Goal: Transaction & Acquisition: Purchase product/service

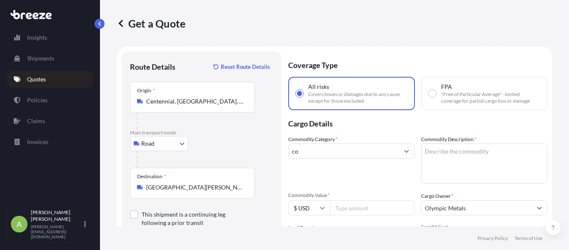
select select "Road"
select select "1"
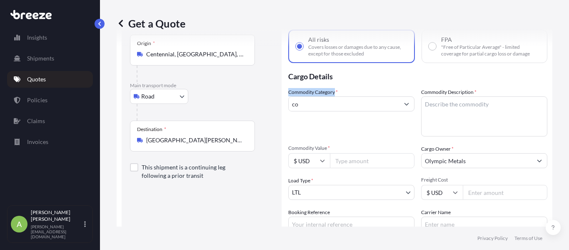
click at [332, 106] on input "co" at bounding box center [344, 103] width 110 height 15
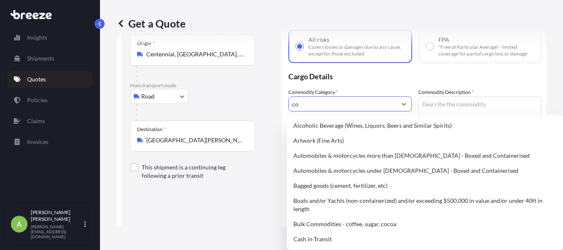
type input "c"
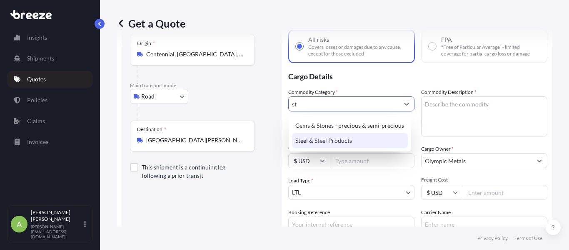
click at [328, 143] on div "Steel & Steel Products" at bounding box center [350, 140] width 116 height 15
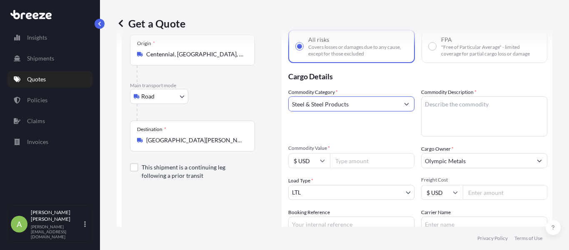
type input "Steel & Steel Products"
click at [446, 116] on textarea "Commodity Description *" at bounding box center [484, 116] width 126 height 40
click at [432, 104] on textarea "Commodity Description *" at bounding box center [484, 116] width 126 height 40
paste textarea "copper bar, packaged in wooden crates"
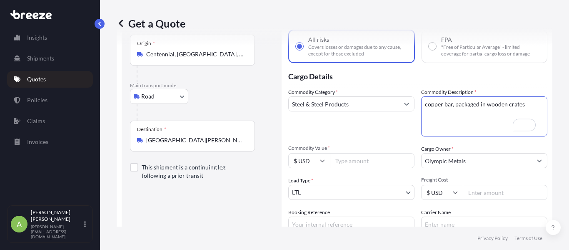
type textarea "copper bar, packaged in wooden crates"
click at [352, 163] on input "Commodity Value *" at bounding box center [372, 160] width 85 height 15
paste input "230000"
type input "230000"
click at [373, 187] on body "Insights Shipments Quotes Policies Claims Invoices A [PERSON_NAME] [PERSON_NAME…" at bounding box center [284, 125] width 569 height 250
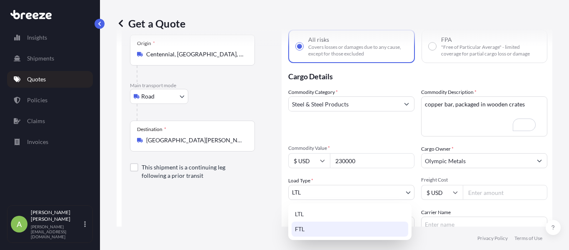
click at [366, 224] on div "FTL" at bounding box center [350, 228] width 117 height 15
select select "2"
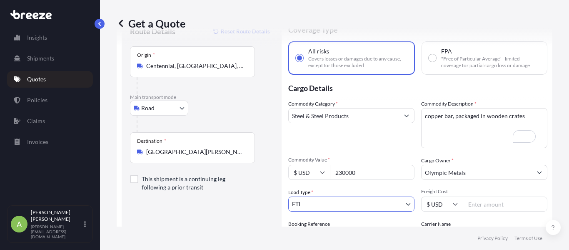
scroll to position [35, 0]
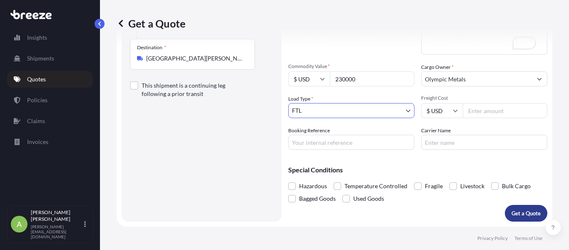
click at [512, 211] on p "Get a Quote" at bounding box center [526, 213] width 29 height 8
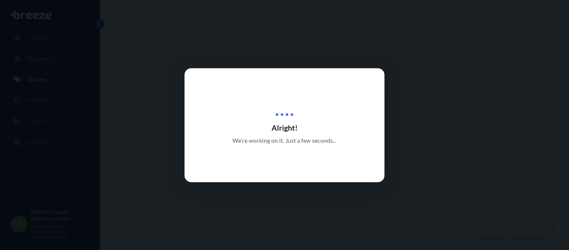
select select "Road"
select select "2"
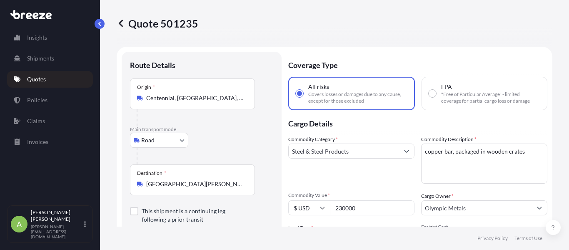
click at [120, 18] on link at bounding box center [121, 23] width 8 height 13
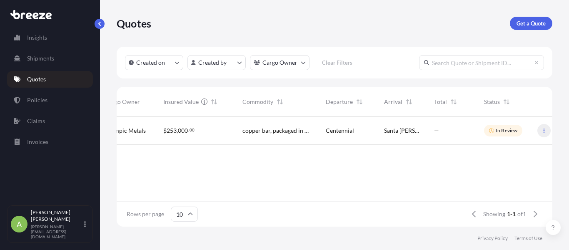
click at [544, 132] on icon "button" at bounding box center [544, 130] width 1 height 4
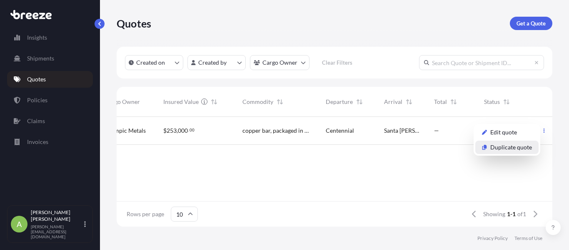
click at [521, 146] on p "Duplicate quote" at bounding box center [512, 147] width 42 height 8
select select "Road"
select select "2"
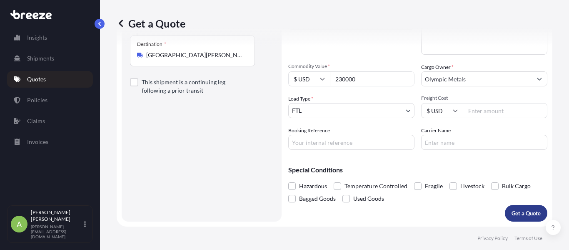
click at [514, 210] on p "Get a Quote" at bounding box center [526, 213] width 29 height 8
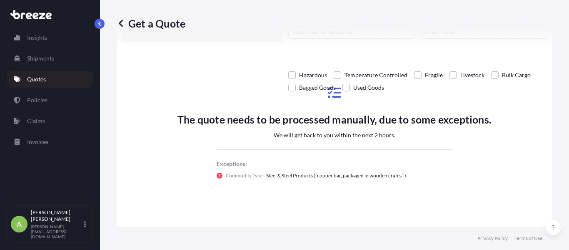
select select "Road"
select select "2"
click at [118, 22] on icon at bounding box center [121, 23] width 8 height 8
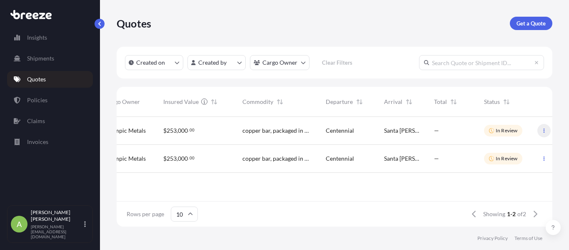
click at [544, 132] on icon "button" at bounding box center [544, 130] width 5 height 5
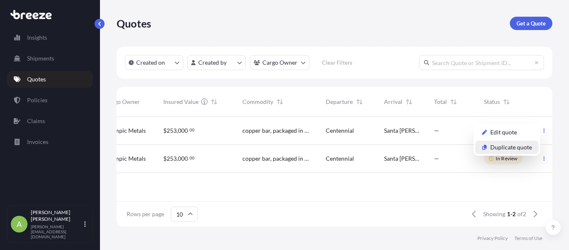
click at [527, 149] on p "Duplicate quote" at bounding box center [512, 147] width 42 height 8
select select "Road"
select select "2"
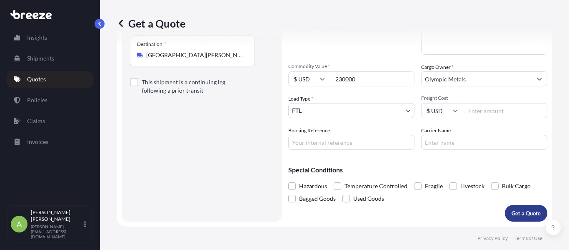
click at [515, 206] on button "Get a Quote" at bounding box center [526, 213] width 43 height 17
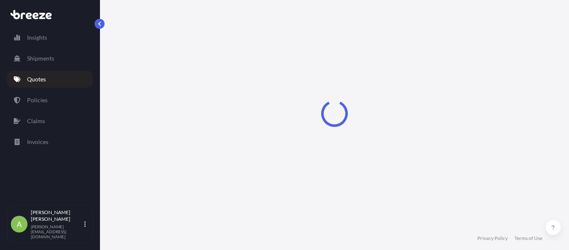
select select "Road"
select select "2"
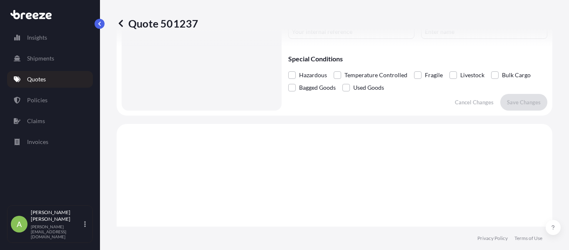
scroll to position [318, 0]
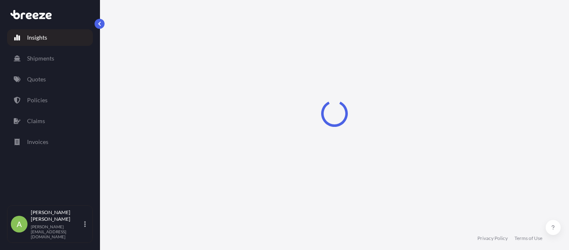
select select "2025"
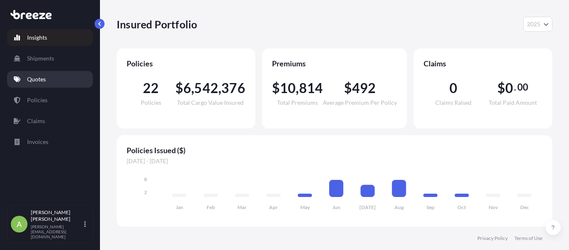
click at [70, 83] on link "Quotes" at bounding box center [50, 79] width 86 height 17
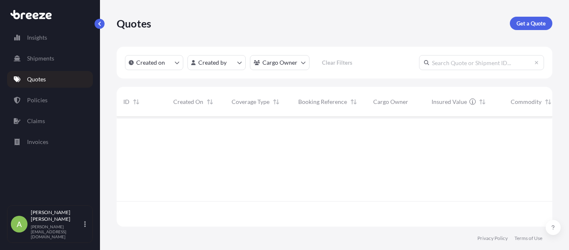
scroll to position [133, 430]
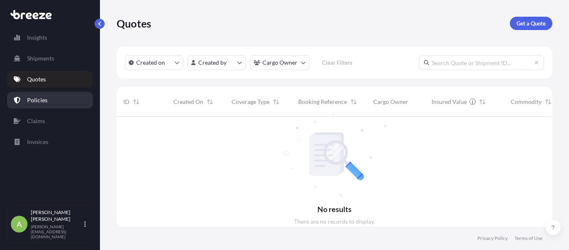
click at [52, 96] on div "Insights Shipments Quotes Policies Claims Invoices" at bounding box center [50, 113] width 86 height 183
click at [52, 97] on link "Policies" at bounding box center [50, 100] width 86 height 17
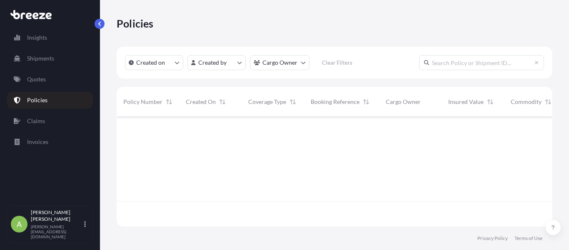
scroll to position [108, 430]
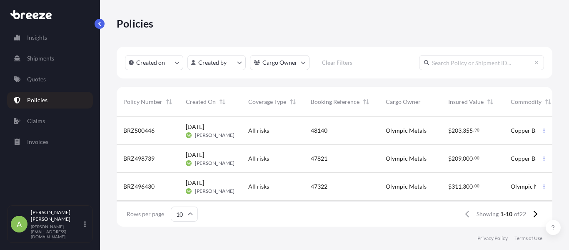
click at [185, 140] on div "Oct 1, 2025 AR Alejandra Restrepo" at bounding box center [210, 131] width 63 height 28
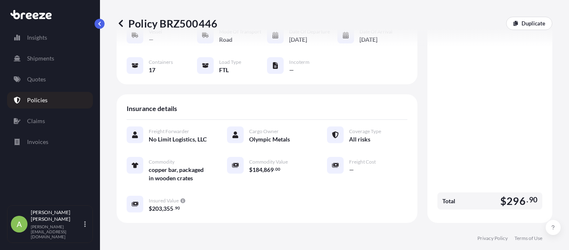
scroll to position [91, 0]
click at [165, 178] on span "copper bar, packaged in wooden crates" at bounding box center [178, 173] width 58 height 17
copy div "copper bar, packaged in wooden crates"
